Goal: Information Seeking & Learning: Learn about a topic

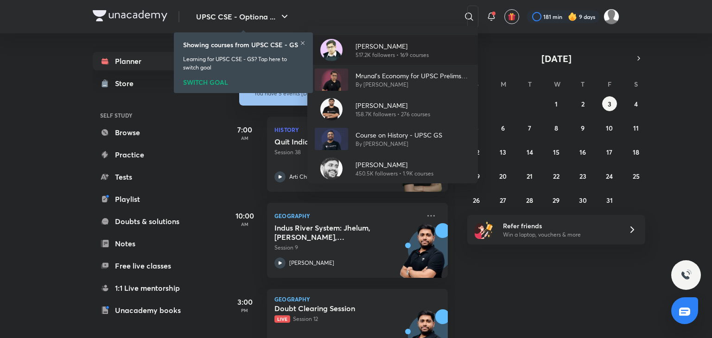
click at [363, 50] on p "[PERSON_NAME]" at bounding box center [392, 46] width 73 height 10
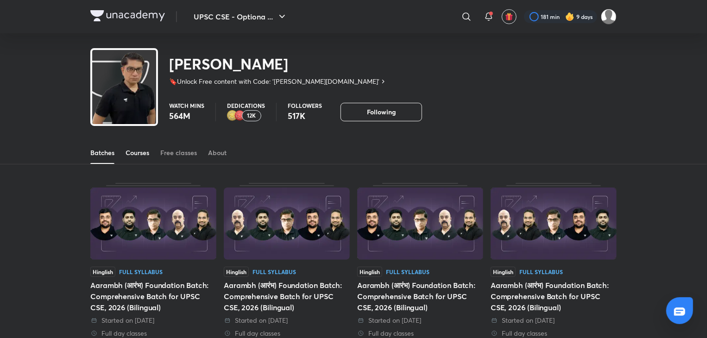
click at [149, 154] on div "Courses" at bounding box center [138, 152] width 24 height 9
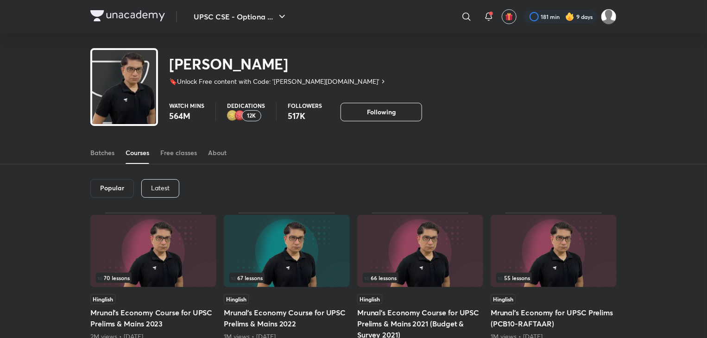
click at [163, 192] on div "Latest" at bounding box center [160, 188] width 38 height 19
click at [164, 192] on div "Latest" at bounding box center [159, 188] width 38 height 19
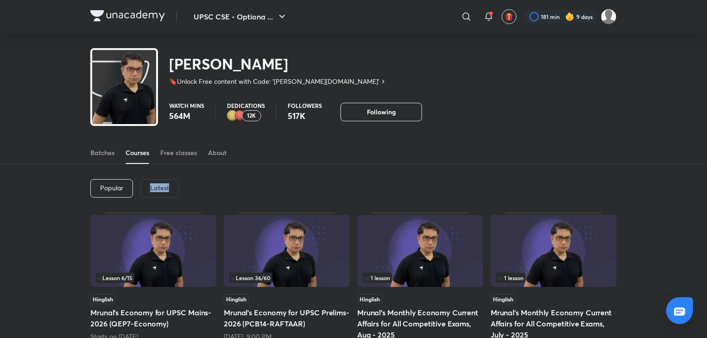
click at [292, 262] on img at bounding box center [287, 251] width 126 height 72
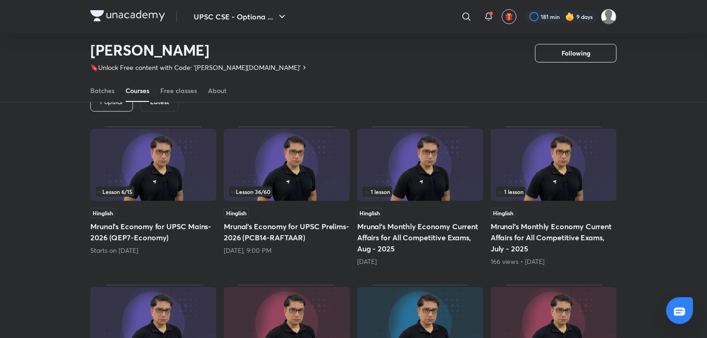
scroll to position [75, 0]
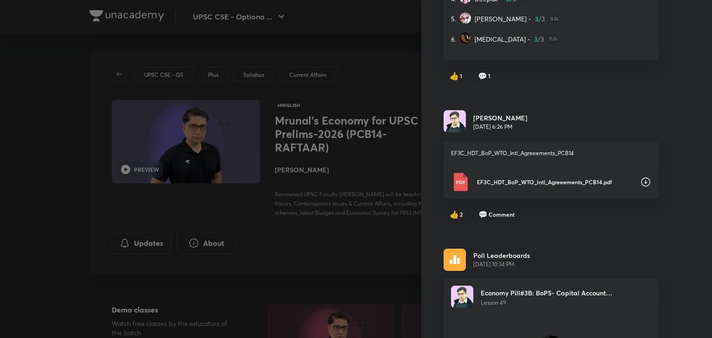
scroll to position [278, 0]
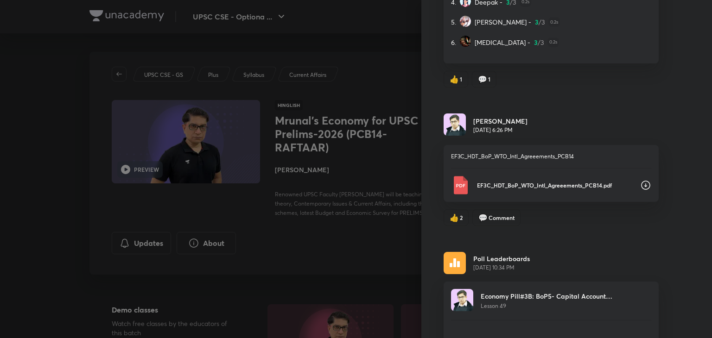
click at [640, 180] on icon at bounding box center [645, 185] width 11 height 11
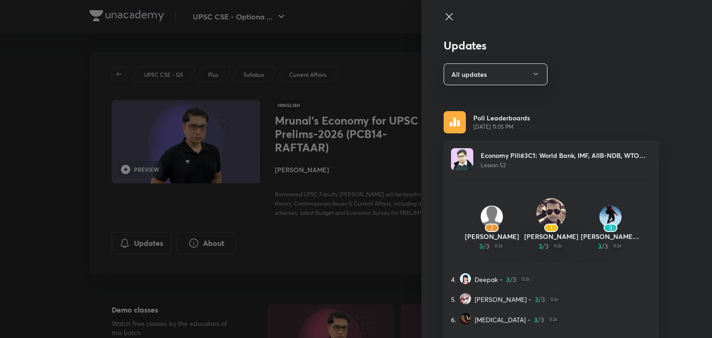
scroll to position [46, 0]
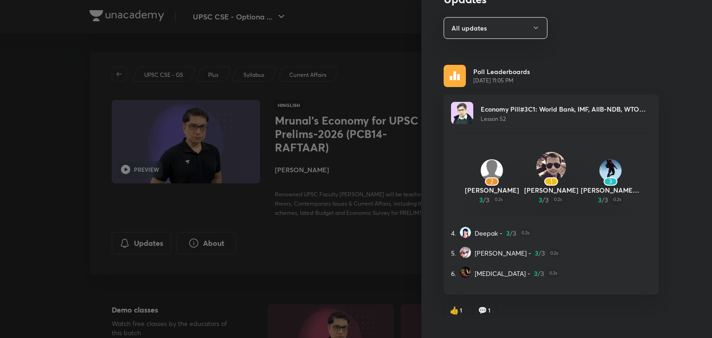
click at [482, 304] on div "💬 1" at bounding box center [484, 310] width 25 height 17
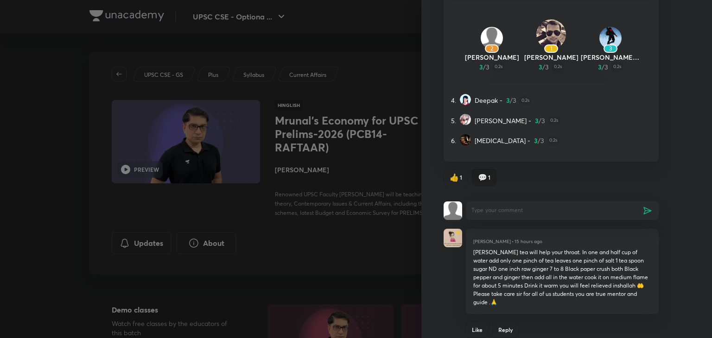
scroll to position [145, 0]
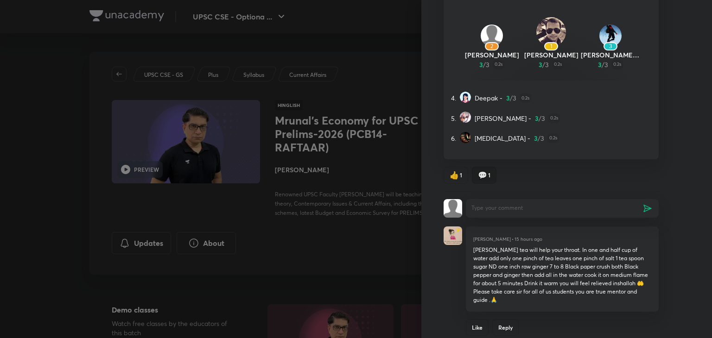
click at [566, 182] on div "👍 1 💬 1" at bounding box center [551, 175] width 215 height 17
click at [658, 170] on div "Updates Poll Leaderboards [DATE] 11:05 PM Economy Pill#3C1: World Bank, IMF, AI…" at bounding box center [566, 169] width 291 height 338
